Goal: Navigation & Orientation: Go to known website

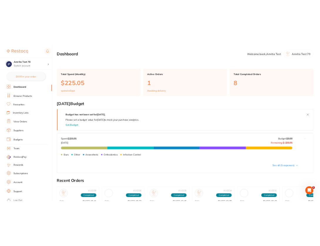
scroll to position [4, 0]
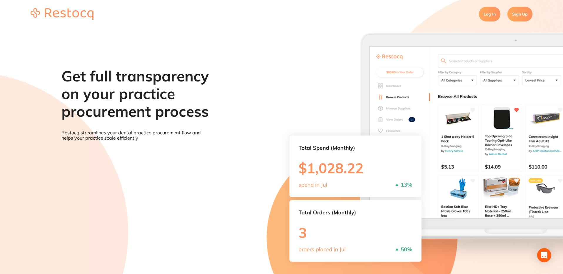
click at [488, 10] on link "Log In" at bounding box center [489, 14] width 21 height 15
